Goal: Task Accomplishment & Management: Complete application form

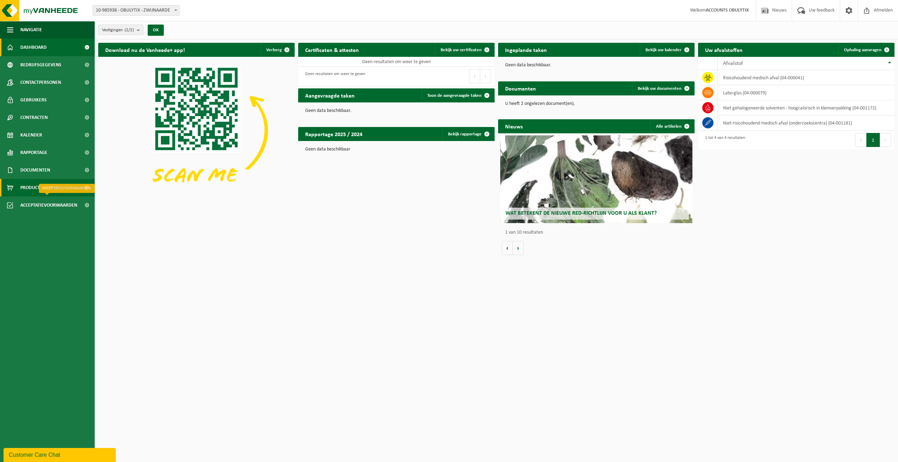
click at [60, 193] on link "Product Shop" at bounding box center [47, 188] width 95 height 18
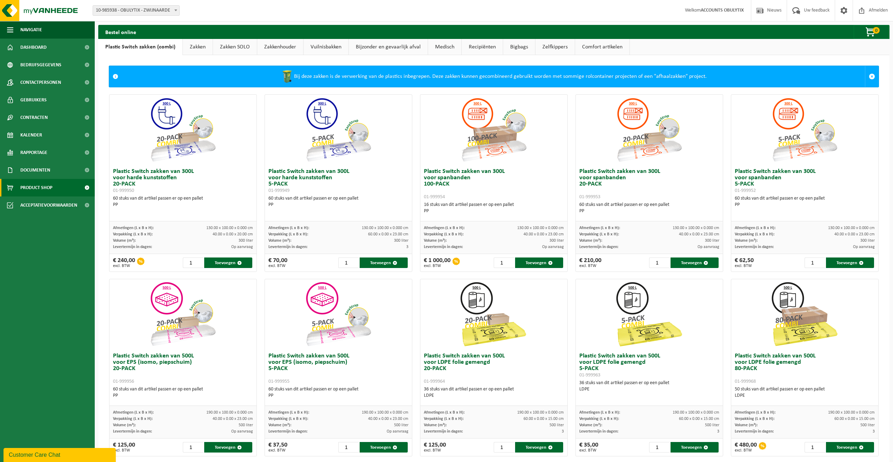
drag, startPoint x: 192, startPoint y: 46, endPoint x: 209, endPoint y: 49, distance: 17.8
click at [192, 46] on link "Zakken" at bounding box center [198, 47] width 30 height 16
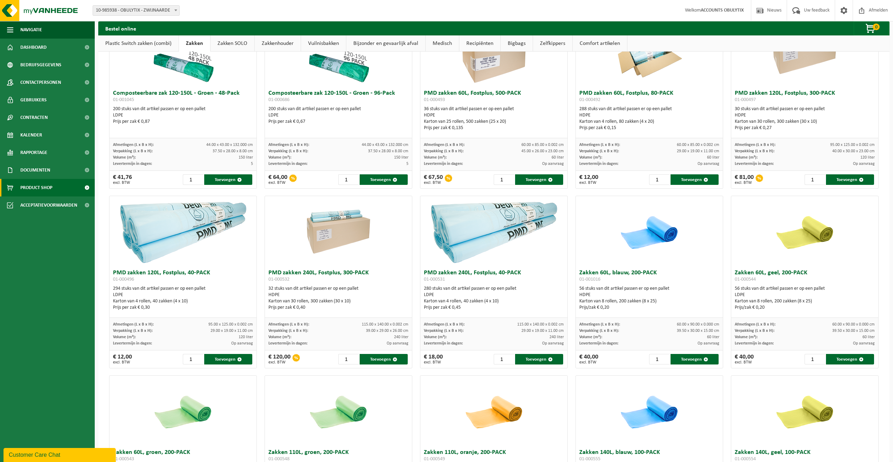
scroll to position [257, 0]
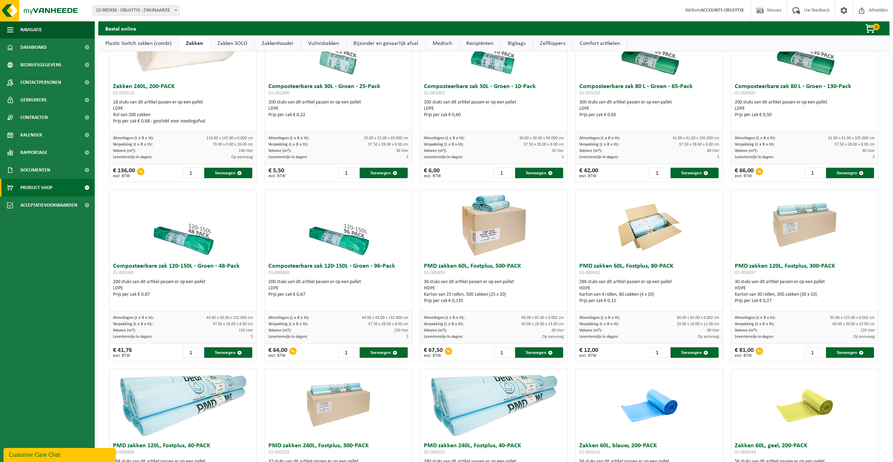
click at [233, 47] on link "Zakken SOLO" at bounding box center [233, 43] width 44 height 16
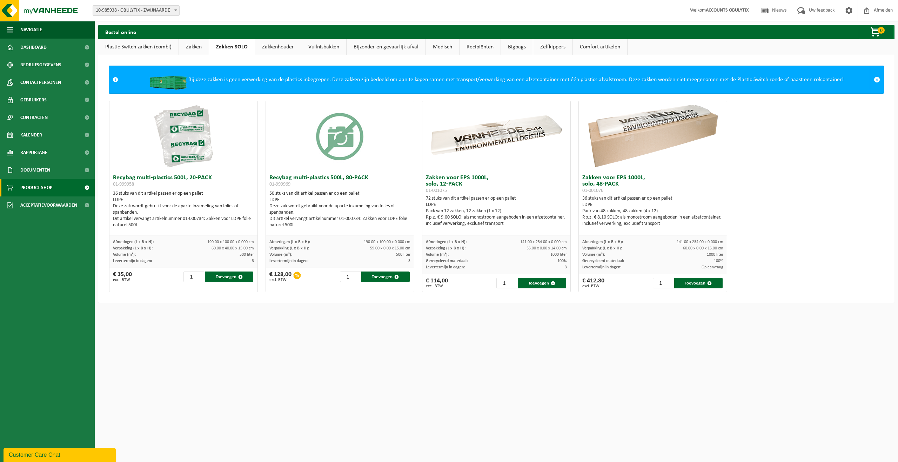
click at [269, 53] on link "Zakkenhouder" at bounding box center [278, 47] width 46 height 16
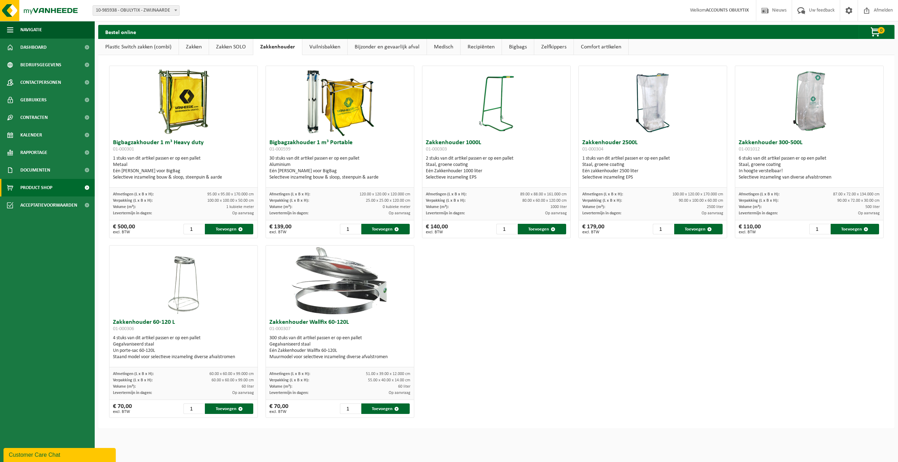
click at [189, 287] on img at bounding box center [183, 281] width 35 height 70
click at [188, 309] on img at bounding box center [183, 281] width 35 height 70
click at [322, 47] on link "Vuilnisbakken" at bounding box center [324, 47] width 45 height 16
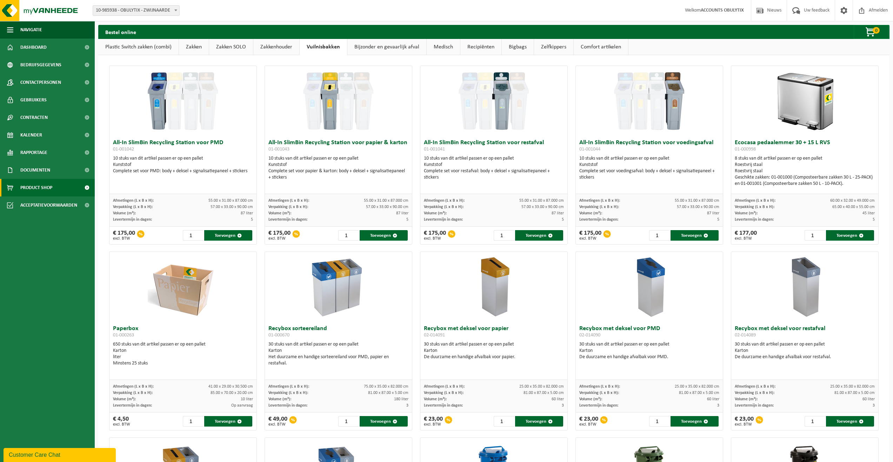
click at [373, 53] on link "Bijzonder en gevaarlijk afval" at bounding box center [386, 47] width 79 height 16
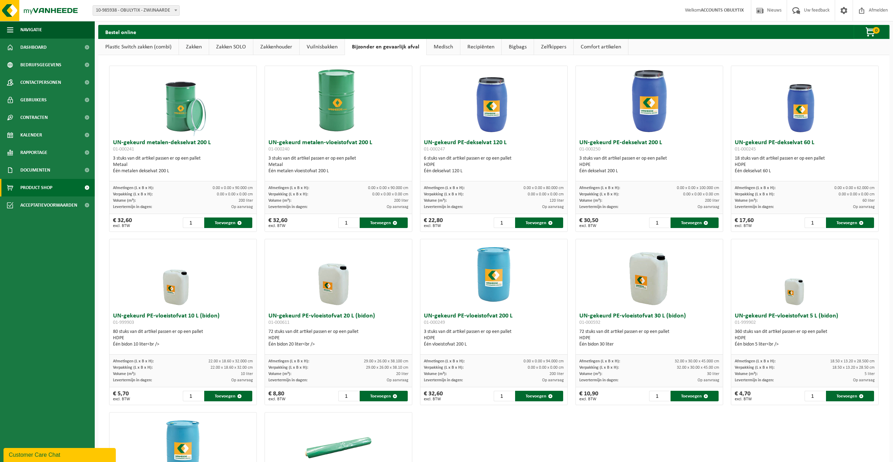
click at [443, 51] on link "Medisch" at bounding box center [443, 47] width 33 height 16
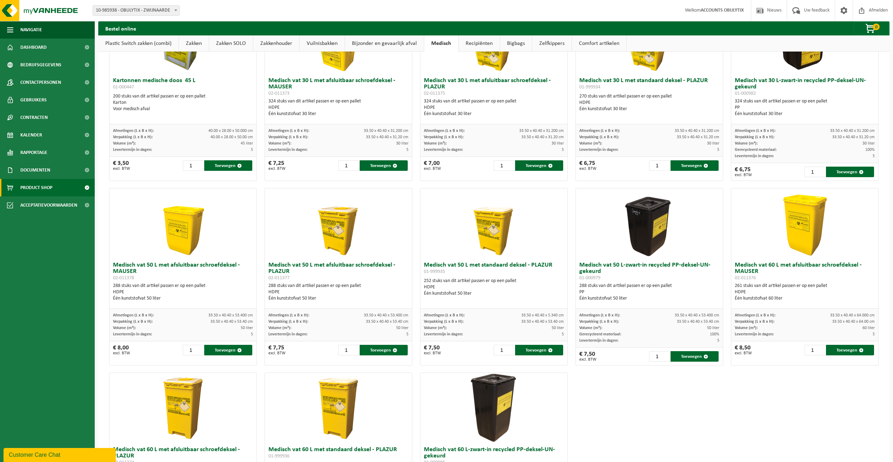
scroll to position [168, 0]
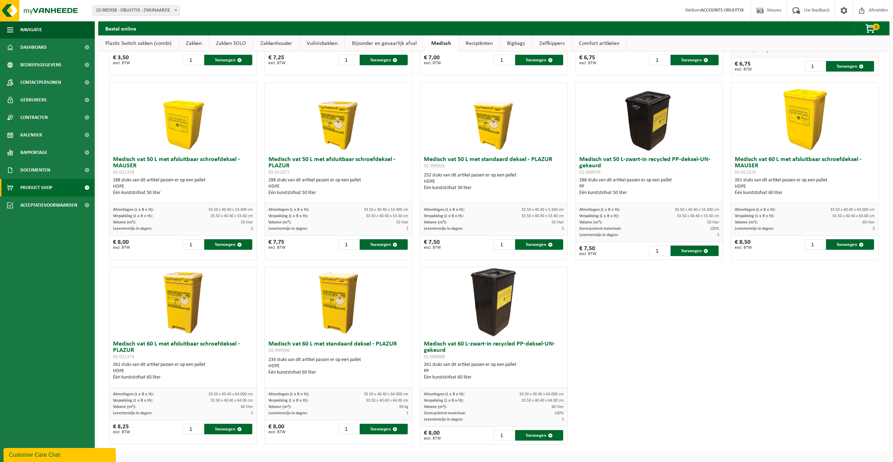
click at [618, 346] on div "Kartonnen medische doos 45 L 01-000447 200 stuks van dit artikel passen er op e…" at bounding box center [493, 171] width 777 height 554
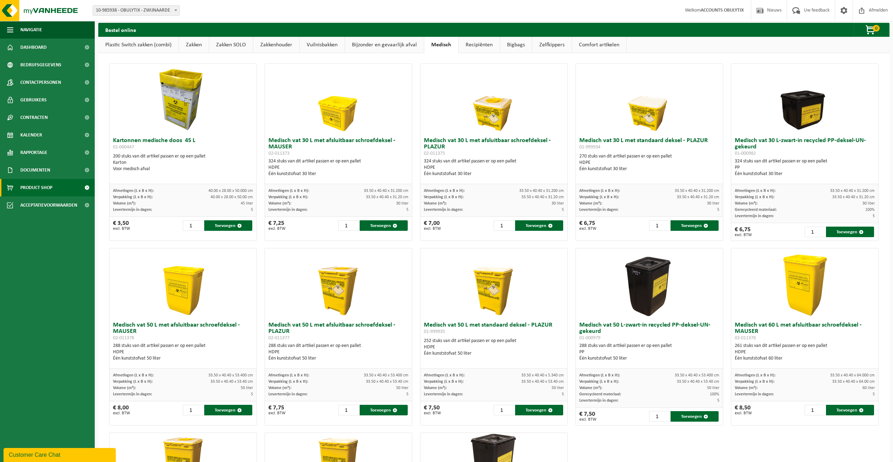
scroll to position [0, 0]
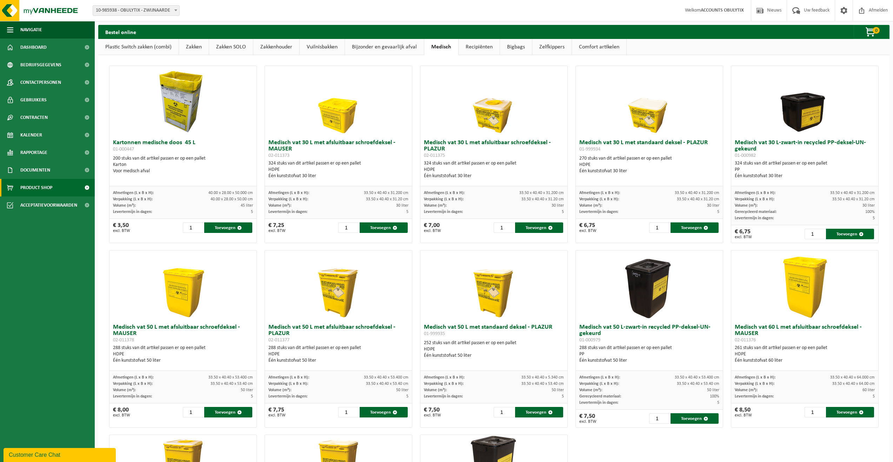
click at [475, 51] on link "Recipiënten" at bounding box center [479, 47] width 41 height 16
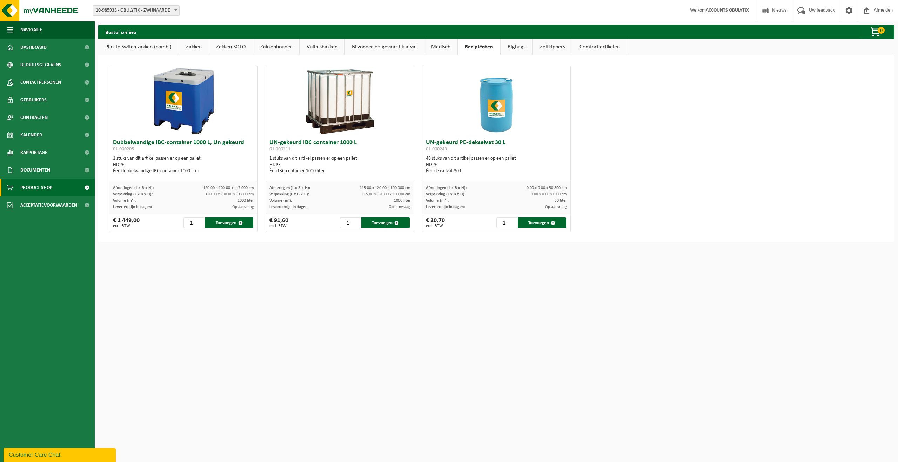
click at [501, 46] on link "Bigbags" at bounding box center [517, 47] width 32 height 16
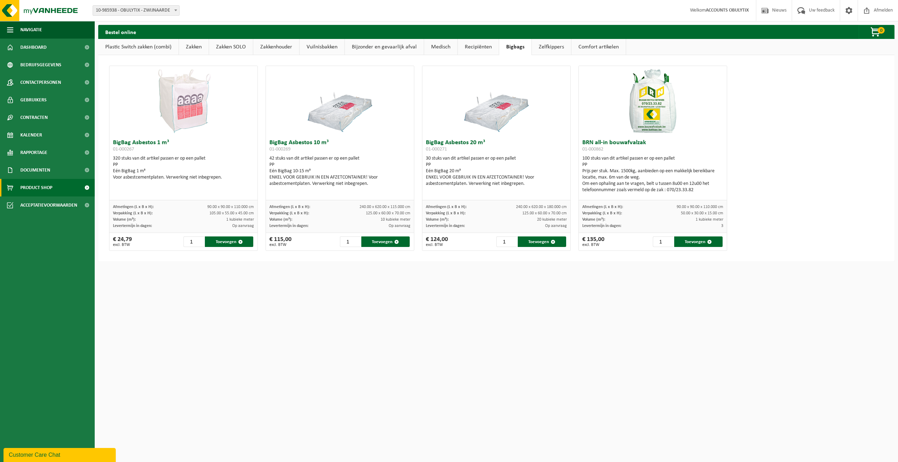
click at [548, 49] on link "Zelfkippers" at bounding box center [551, 47] width 39 height 16
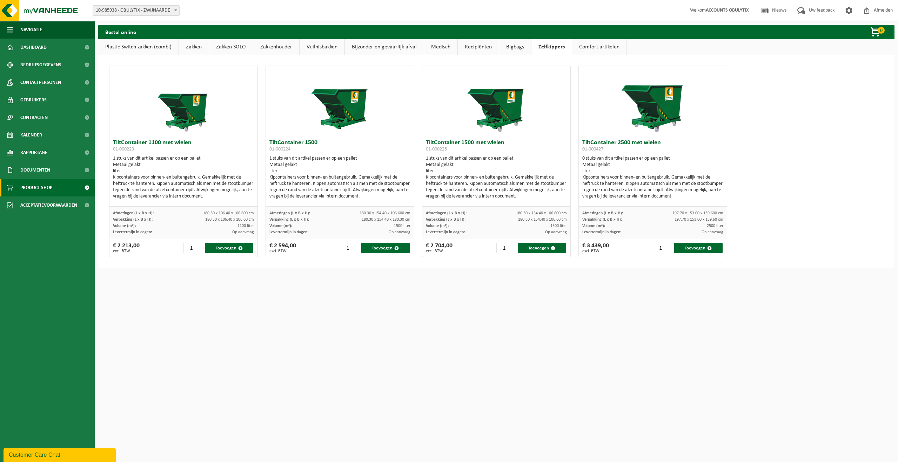
click at [592, 44] on link "Comfort artikelen" at bounding box center [599, 47] width 54 height 16
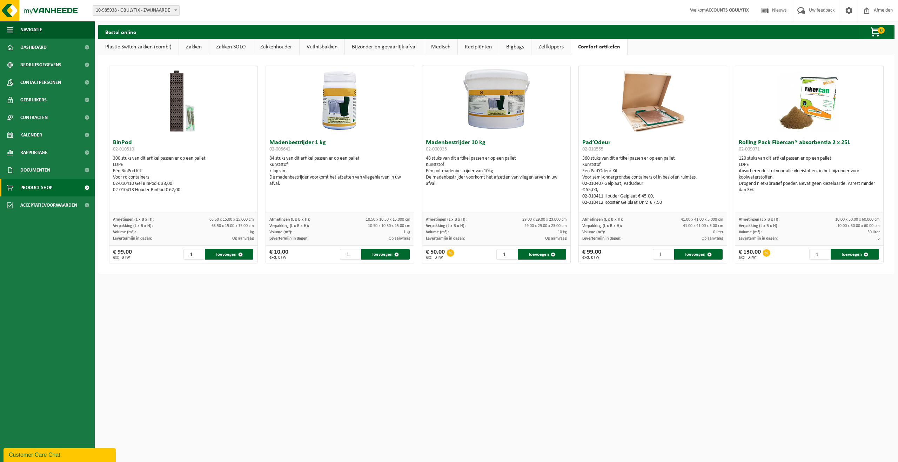
click at [236, 51] on link "Zakken SOLO" at bounding box center [231, 47] width 44 height 16
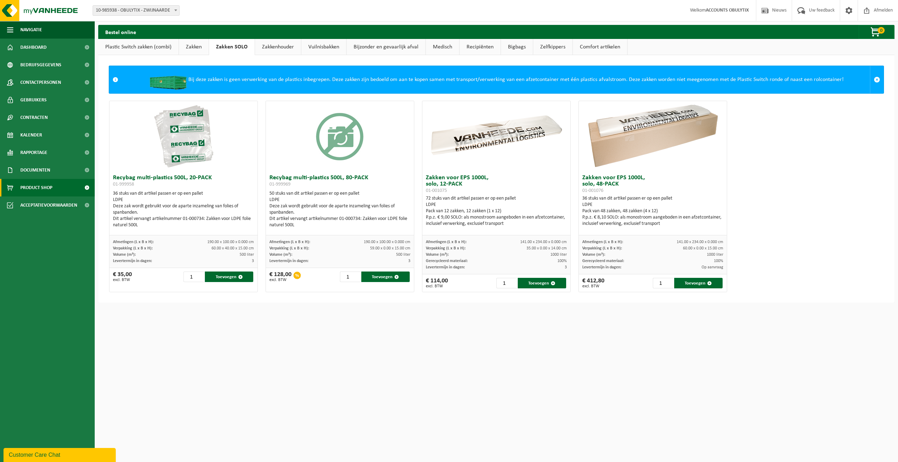
click at [197, 46] on link "Zakken" at bounding box center [194, 47] width 30 height 16
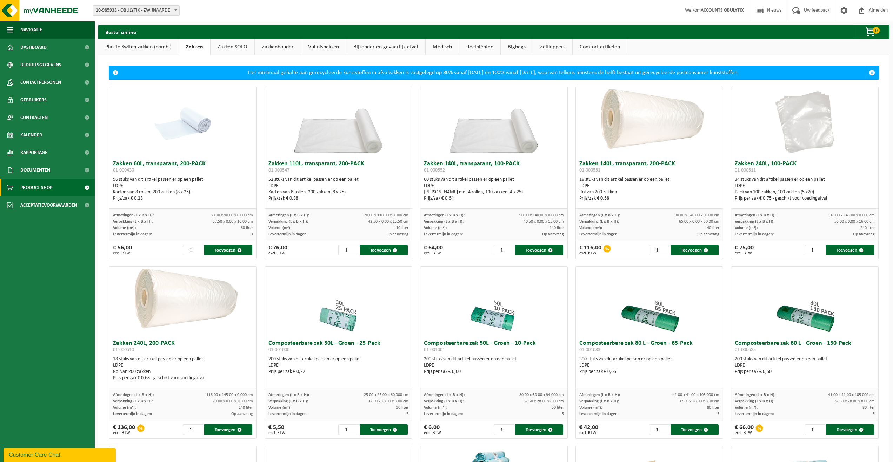
click at [164, 44] on link "Plastic Switch zakken (combi)" at bounding box center [138, 47] width 80 height 16
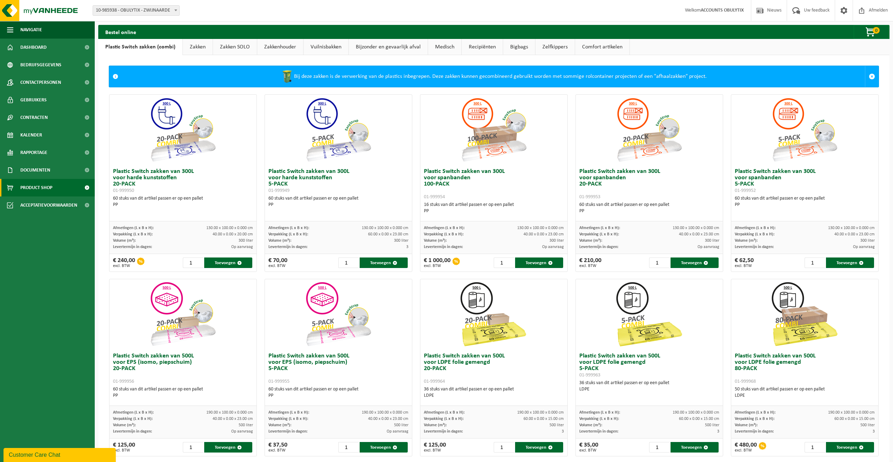
click at [204, 45] on link "Zakken" at bounding box center [198, 47] width 30 height 16
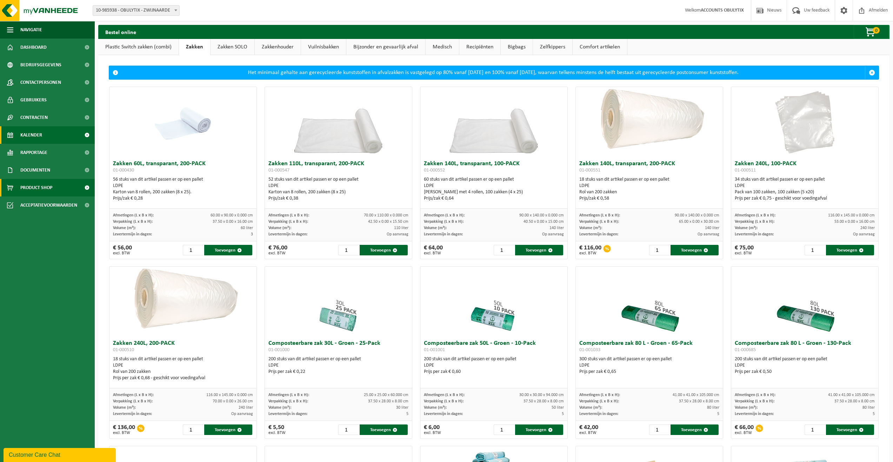
click at [31, 135] on span "Kalender" at bounding box center [31, 135] width 22 height 18
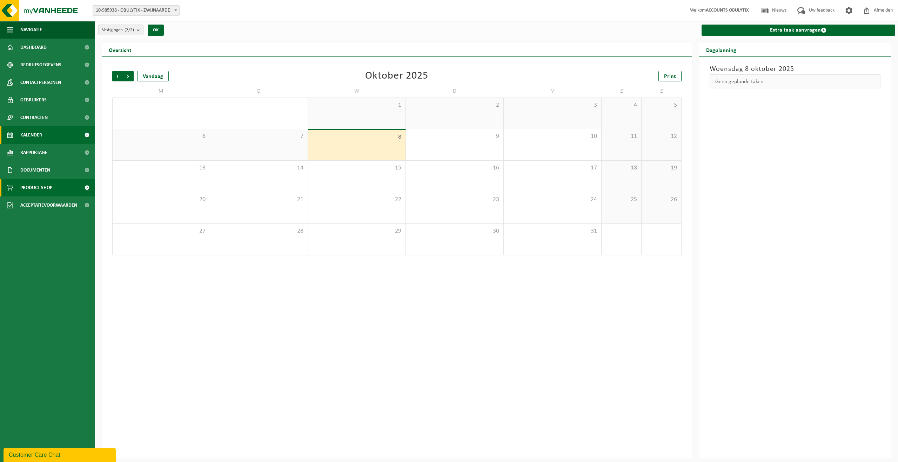
click at [37, 186] on span "Product Shop" at bounding box center [36, 188] width 32 height 18
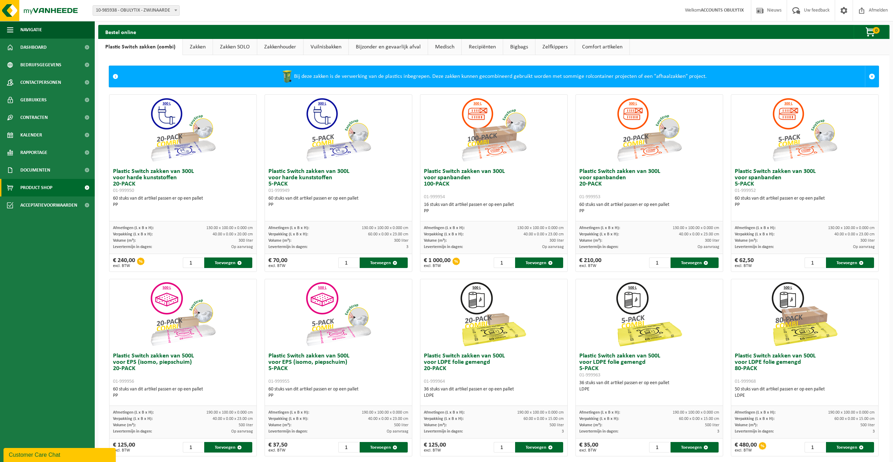
click at [193, 46] on link "Zakken" at bounding box center [198, 47] width 30 height 16
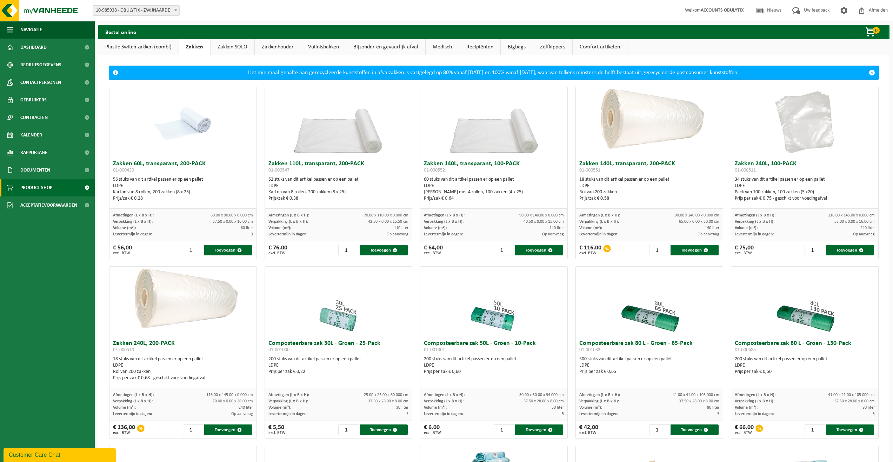
click at [277, 50] on link "Zakkenhouder" at bounding box center [278, 47] width 46 height 16
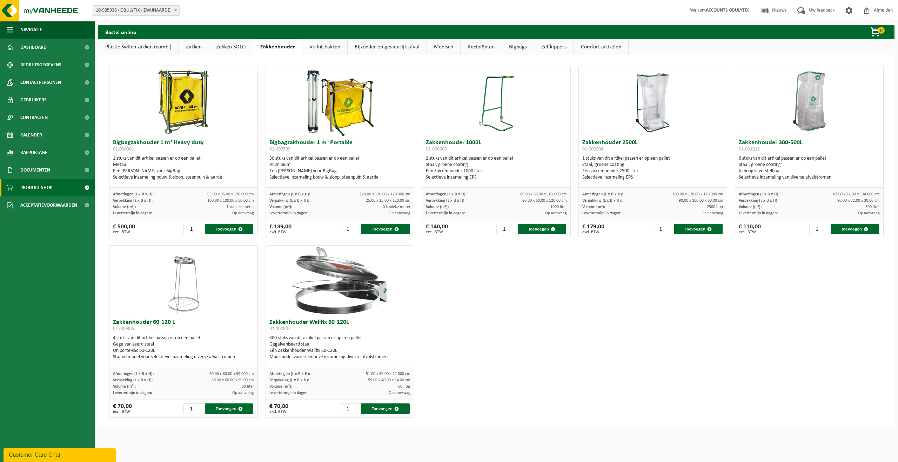
click at [328, 51] on link "Vuilnisbakken" at bounding box center [324, 47] width 45 height 16
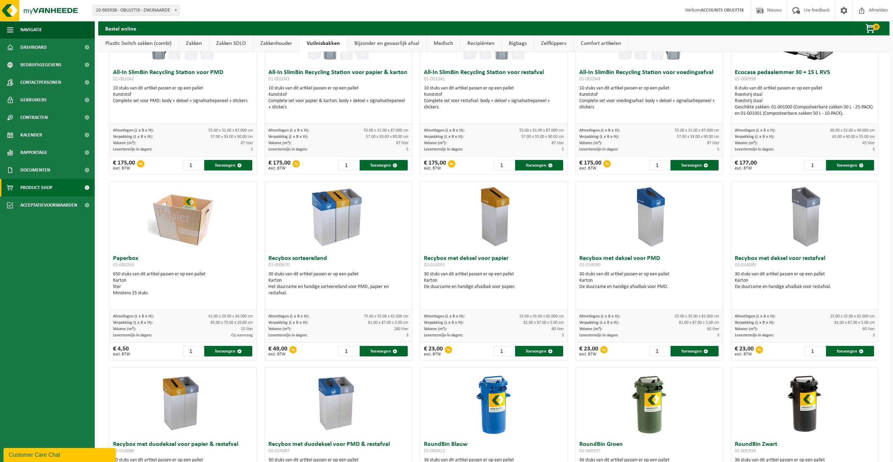
scroll to position [175, 0]
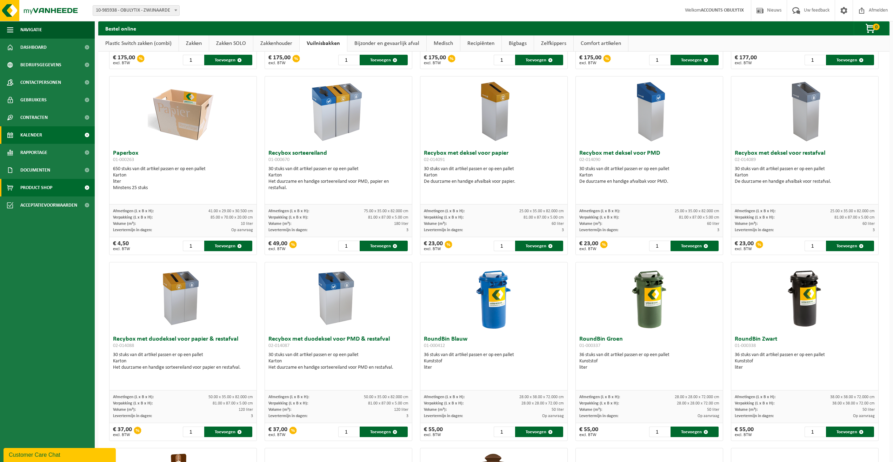
click at [35, 135] on span "Kalender" at bounding box center [31, 135] width 22 height 18
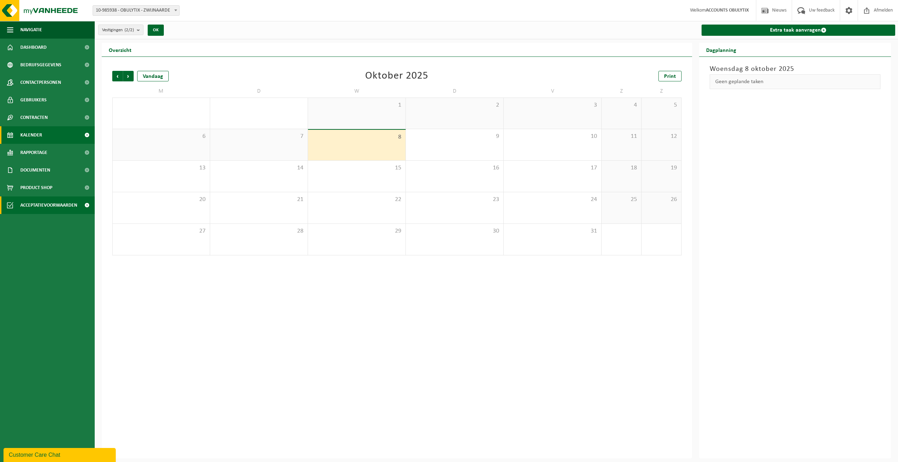
drag, startPoint x: 44, startPoint y: 186, endPoint x: 56, endPoint y: 200, distance: 17.9
click at [44, 186] on span "Product Shop" at bounding box center [36, 188] width 32 height 18
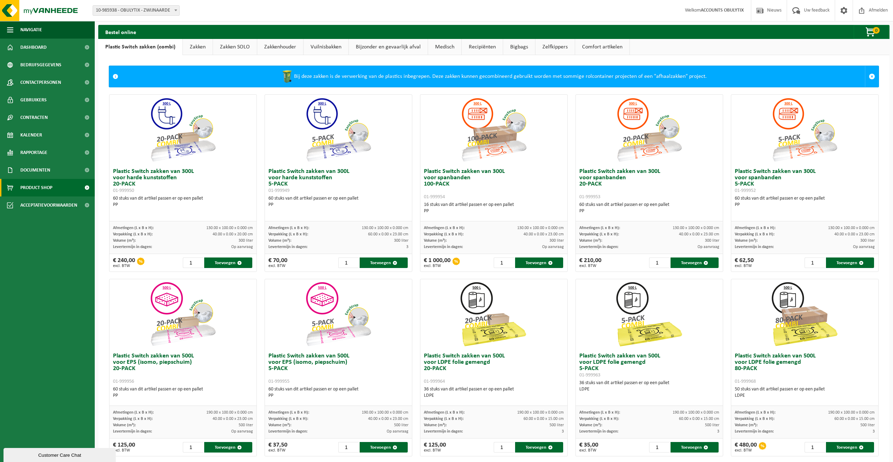
click at [323, 53] on link "Vuilnisbakken" at bounding box center [326, 47] width 45 height 16
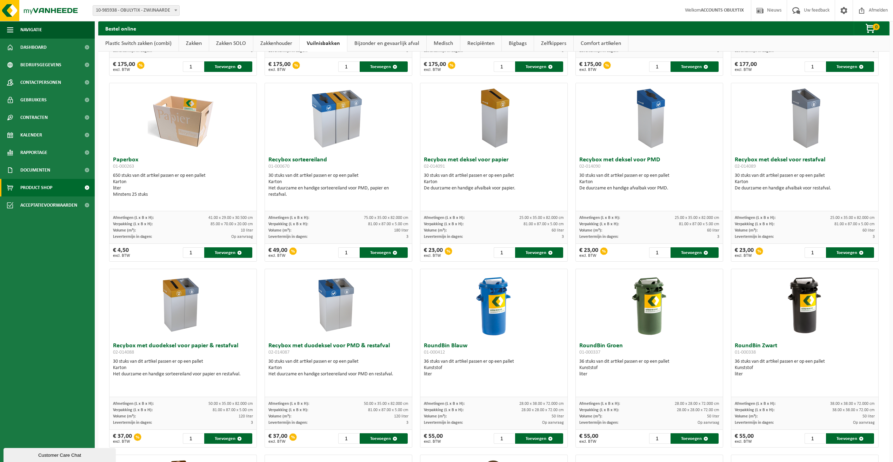
scroll to position [175, 0]
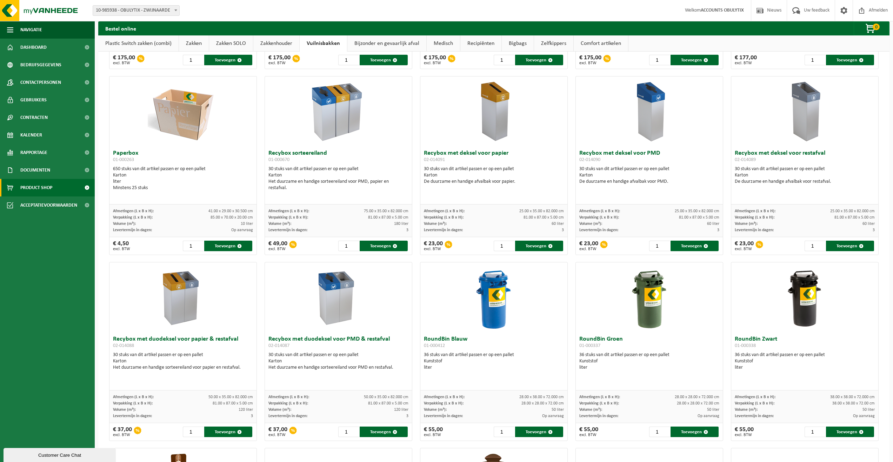
click at [766, 272] on div at bounding box center [804, 297] width 147 height 70
click at [25, 138] on span "Kalender" at bounding box center [31, 135] width 22 height 18
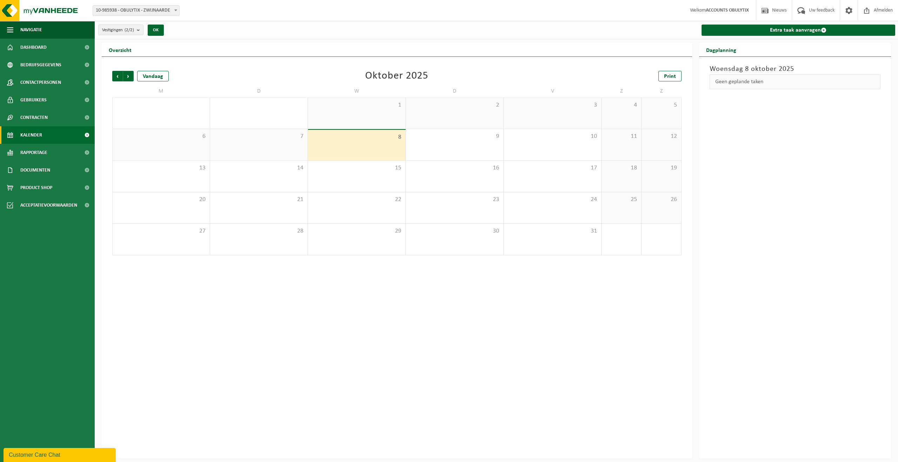
click at [53, 136] on link "Kalender" at bounding box center [47, 135] width 95 height 18
click at [796, 27] on link "Extra taak aanvragen" at bounding box center [799, 30] width 194 height 11
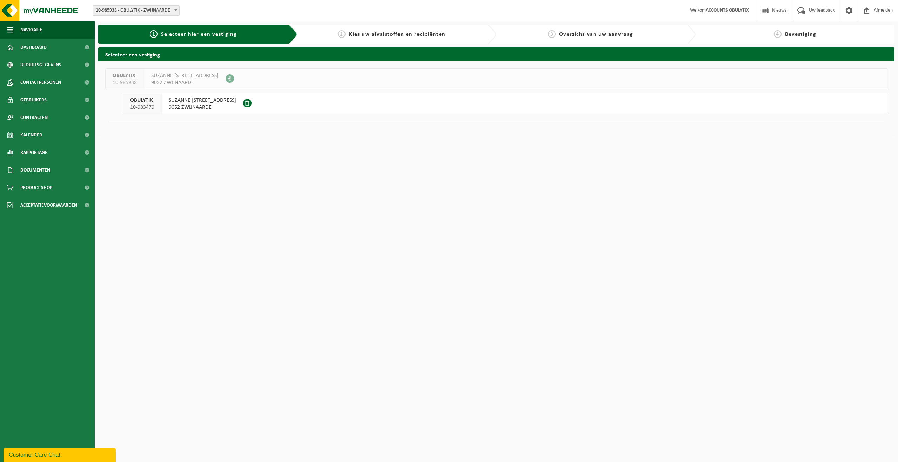
click at [304, 100] on button "OBULYTIX 10-983479 SUZANNE TASSIERSTRAAT 1 9052 ZWIJNAARDE" at bounding box center [505, 103] width 765 height 21
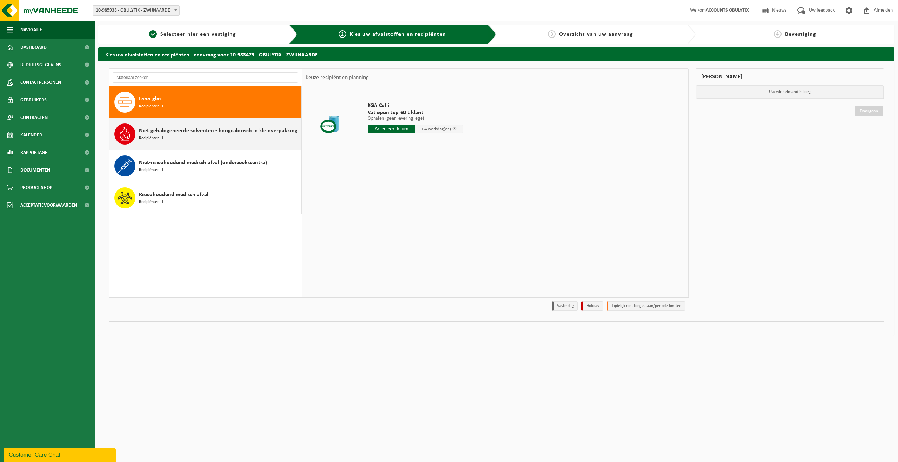
click at [222, 132] on span "Niet gehalogeneerde solventen - hoogcalorisch in kleinverpakking" at bounding box center [218, 131] width 159 height 8
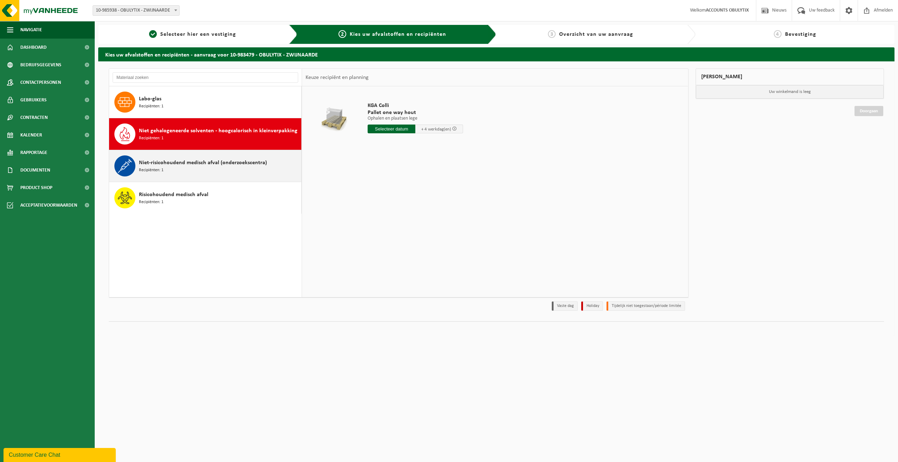
click at [226, 165] on span "Niet-risicohoudend medisch afval (onderzoekscentra)" at bounding box center [203, 163] width 128 height 8
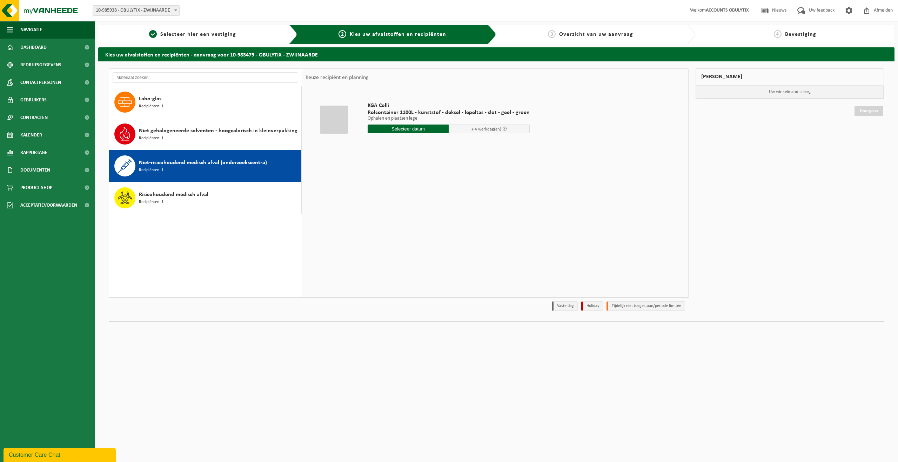
click at [231, 180] on div "Niet-risicohoudend medisch afval (onderzoekscentra) Recipiënten: 1" at bounding box center [205, 166] width 193 height 32
click at [215, 187] on div "Risicohoudend medisch afval Recipiënten: 1" at bounding box center [205, 198] width 193 height 32
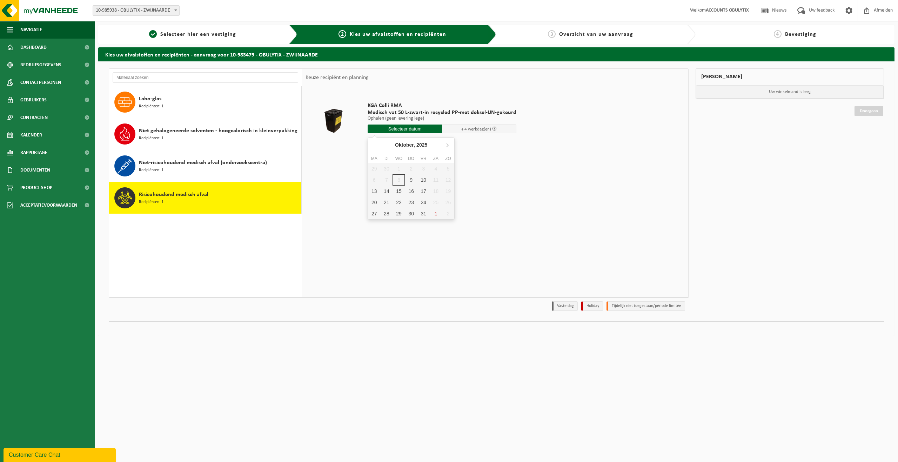
click at [423, 129] on input "text" at bounding box center [405, 129] width 74 height 9
click at [404, 192] on div "15" at bounding box center [399, 191] width 12 height 11
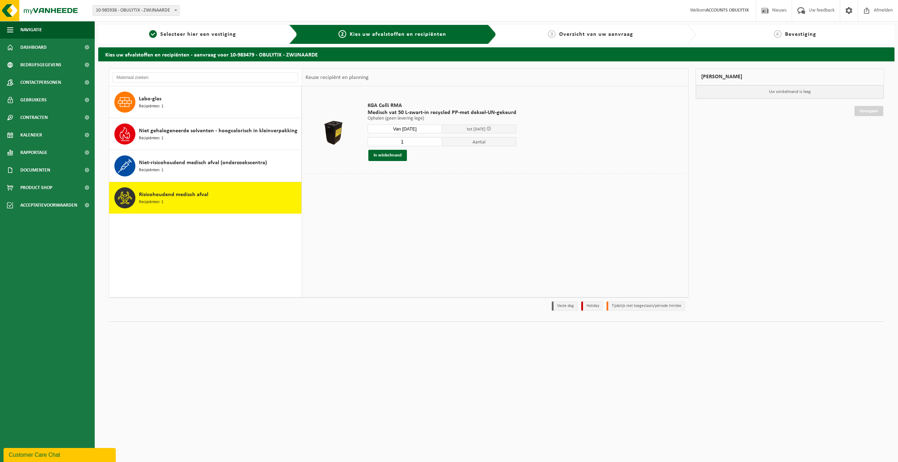
click at [420, 124] on div "KGA Colli RMA Medisch vat 50 L-zwart-in recycled PP-met deksel-UN-gekeurd Ophal…" at bounding box center [442, 131] width 156 height 73
click at [419, 127] on input "Van 2025-10-15" at bounding box center [405, 129] width 74 height 9
click at [410, 193] on div "16" at bounding box center [411, 191] width 12 height 11
type input "Van 2025-10-16"
click at [419, 141] on input "1" at bounding box center [405, 141] width 74 height 9
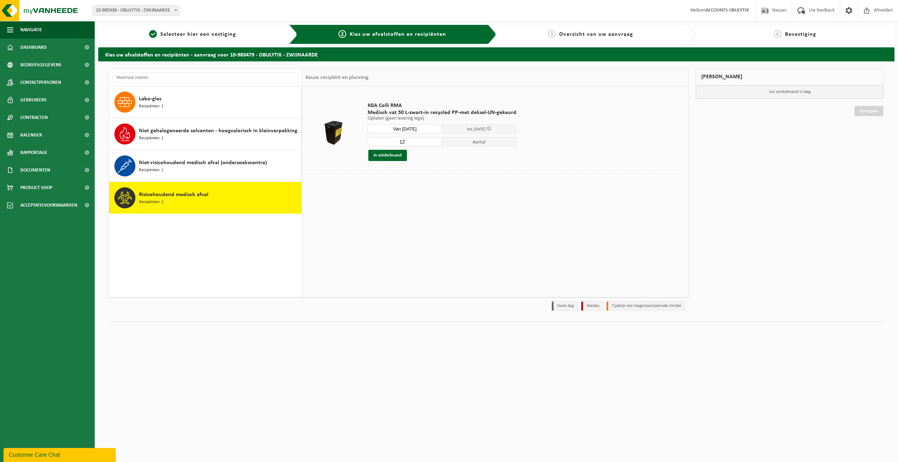
click at [436, 140] on input "12" at bounding box center [405, 141] width 74 height 9
click at [436, 140] on input "13" at bounding box center [405, 141] width 74 height 9
click at [436, 140] on input "14" at bounding box center [405, 141] width 74 height 9
click at [436, 140] on input "15" at bounding box center [405, 141] width 74 height 9
type input "16"
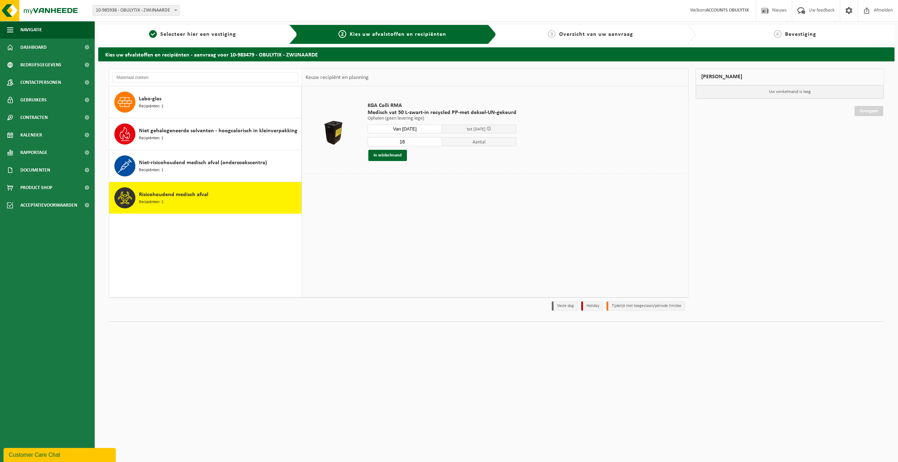
click at [436, 140] on input "16" at bounding box center [405, 141] width 74 height 9
click at [398, 156] on button "In winkelmand" at bounding box center [387, 155] width 39 height 11
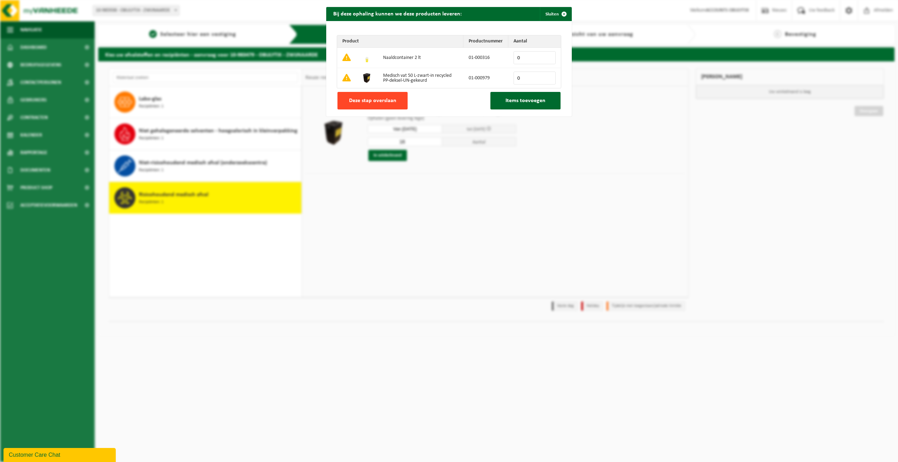
click at [398, 101] on button "Deze stap overslaan" at bounding box center [373, 101] width 70 height 18
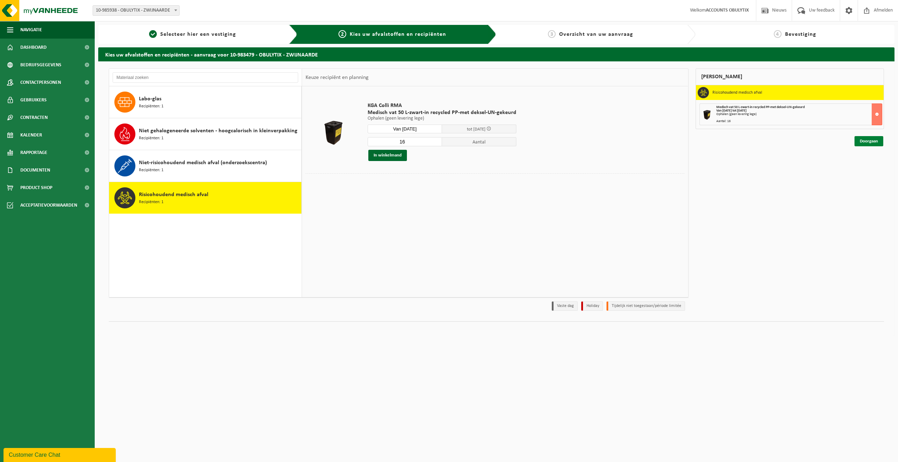
click at [870, 140] on link "Doorgaan" at bounding box center [869, 141] width 29 height 10
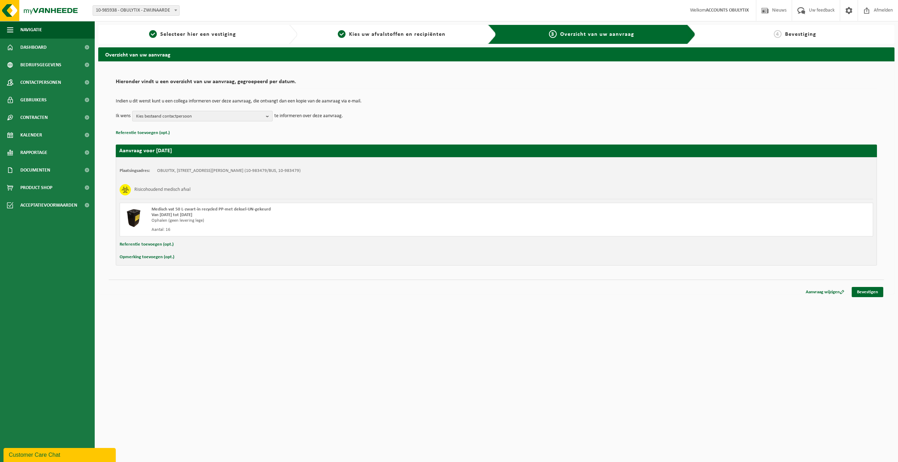
click at [244, 114] on span "Kies bestaand contactpersoon" at bounding box center [199, 116] width 127 height 11
click at [142, 184] on label "[PERSON_NAME] ( [PERSON_NAME][EMAIL_ADDRESS][DOMAIN_NAME] )" at bounding box center [201, 183] width 133 height 11
click at [134, 174] on input "[PERSON_NAME] ( [PERSON_NAME][EMAIL_ADDRESS][DOMAIN_NAME] )" at bounding box center [134, 174] width 0 height 0
checkbox input "true"
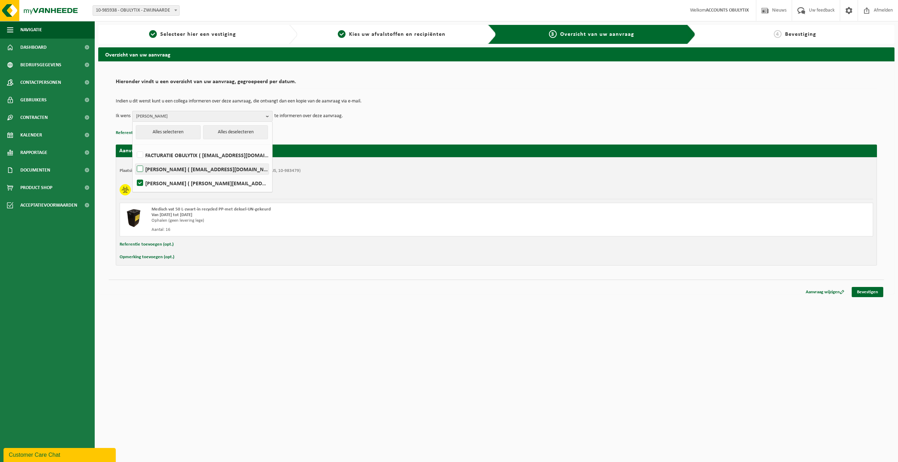
click at [141, 170] on label "[PERSON_NAME] ( [EMAIL_ADDRESS][DOMAIN_NAME] )" at bounding box center [201, 169] width 133 height 11
click at [134, 160] on input "[PERSON_NAME] ( [EMAIL_ADDRESS][DOMAIN_NAME] )" at bounding box center [134, 160] width 0 height 0
checkbox input "true"
click at [251, 315] on html "Vestiging: 10-985938 - OBULYTIX - ZWIJNAARDE 10-983479 - OBULYTIX - ZWIJNAARDE …" at bounding box center [449, 231] width 898 height 462
click at [245, 115] on span "[PERSON_NAME], [PERSON_NAME]" at bounding box center [199, 116] width 127 height 11
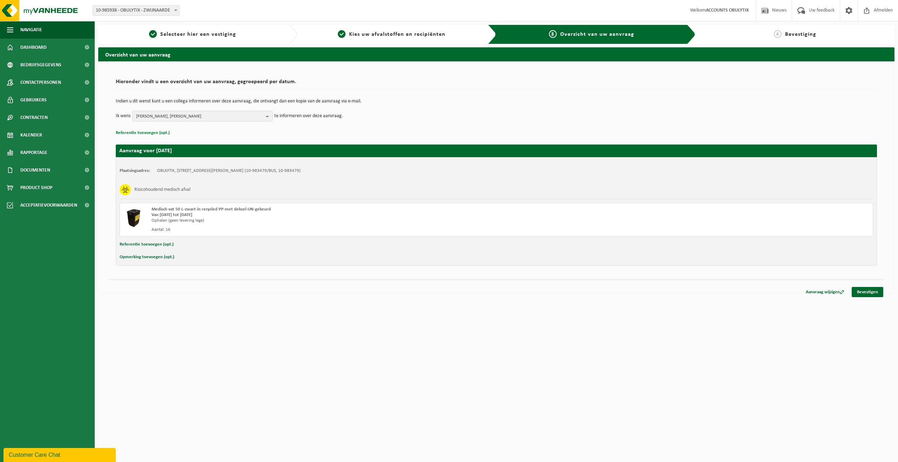
click at [156, 129] on button "Referentie toevoegen (opt.)" at bounding box center [143, 132] width 54 height 9
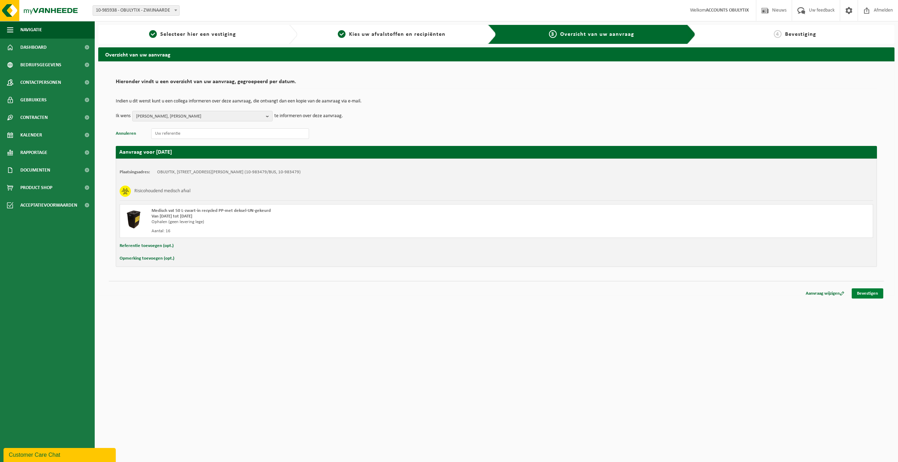
click at [864, 294] on link "Bevestigen" at bounding box center [868, 293] width 32 height 10
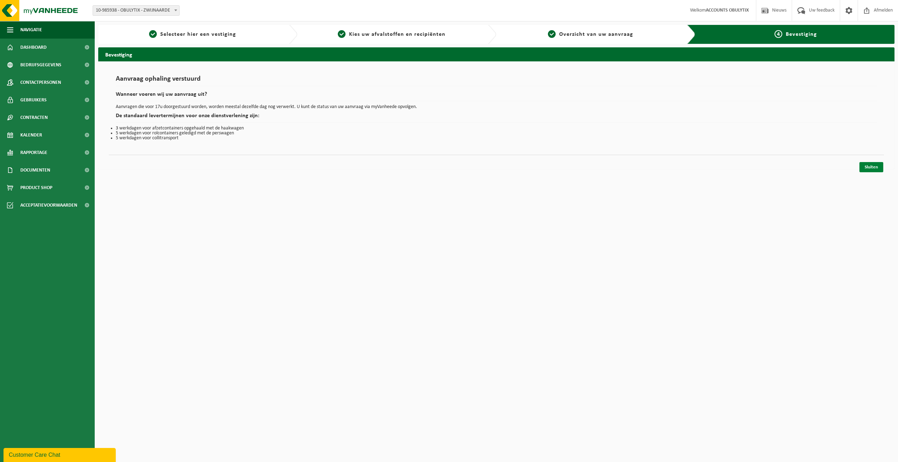
click at [870, 169] on link "Sluiten" at bounding box center [872, 167] width 24 height 10
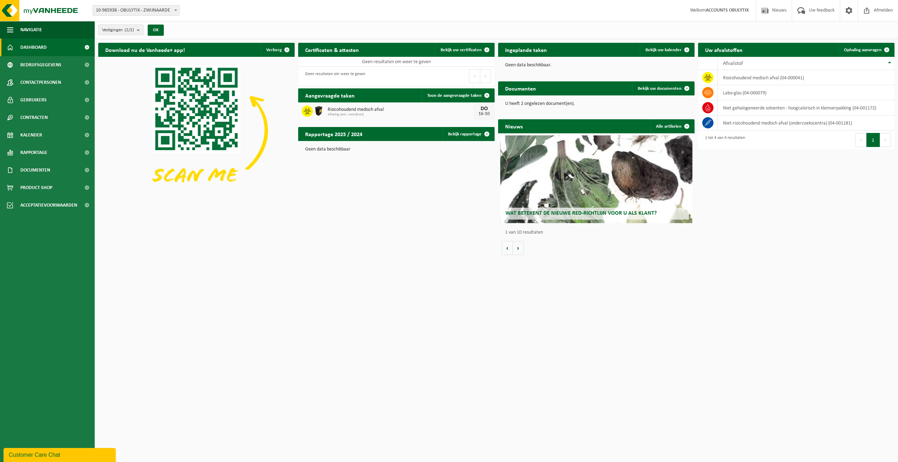
click at [409, 109] on span "Risicohoudend medisch afval" at bounding box center [401, 110] width 146 height 6
click at [391, 106] on div "Risicohoudend medisch afval Afhaling (excl. voorrijkost)" at bounding box center [398, 111] width 149 height 11
click at [314, 114] on img at bounding box center [319, 111] width 12 height 12
click at [477, 93] on span "Toon de aangevraagde taken" at bounding box center [454, 95] width 54 height 5
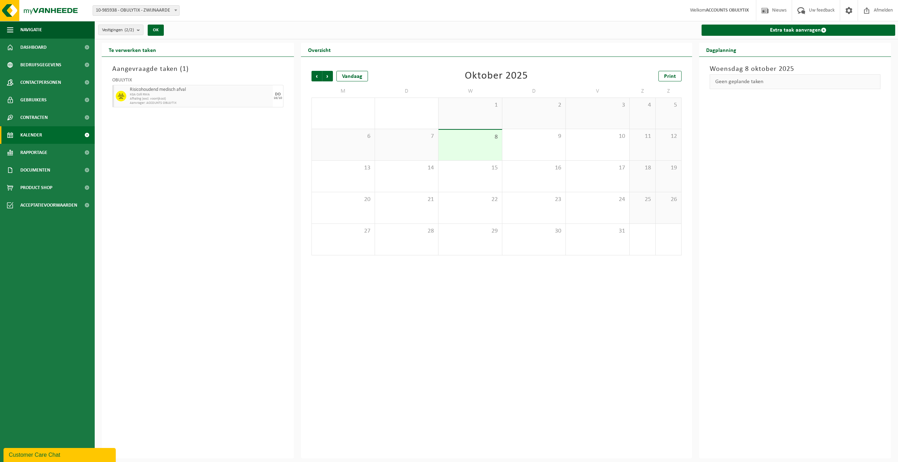
click at [188, 98] on span "Afhaling (excl. voorrijkost)" at bounding box center [200, 99] width 141 height 4
click at [165, 90] on span "Risicohoudend medisch afval" at bounding box center [200, 90] width 141 height 6
click at [149, 96] on span "KGA Colli RMA" at bounding box center [200, 95] width 141 height 4
